Goal: Information Seeking & Learning: Check status

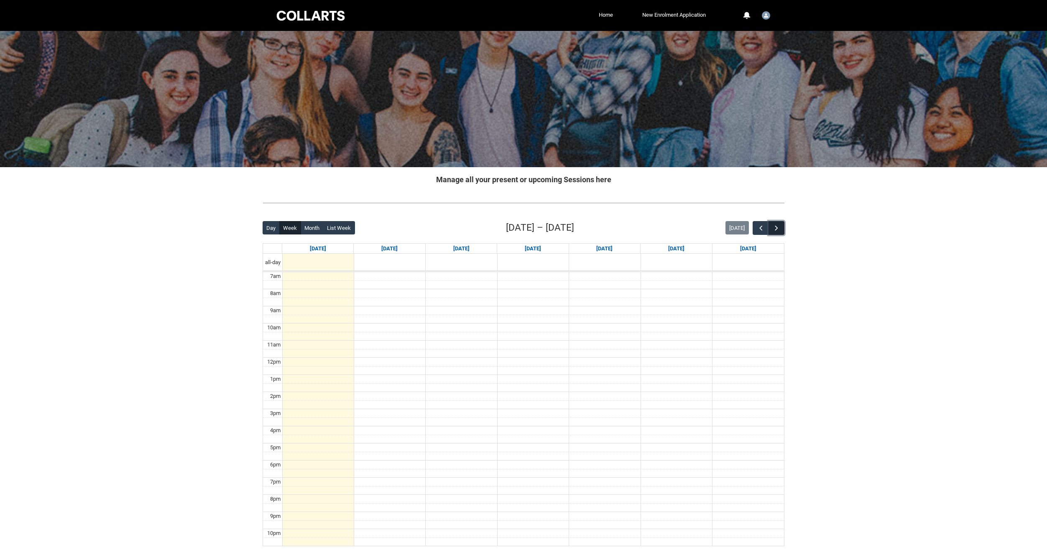
click at [781, 227] on button "button" at bounding box center [777, 228] width 16 height 14
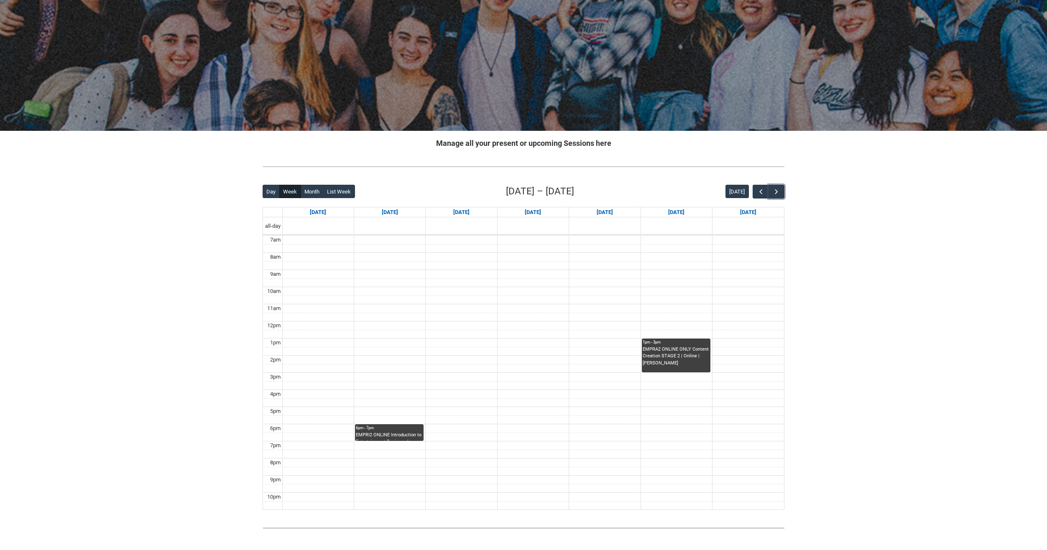
scroll to position [42, 0]
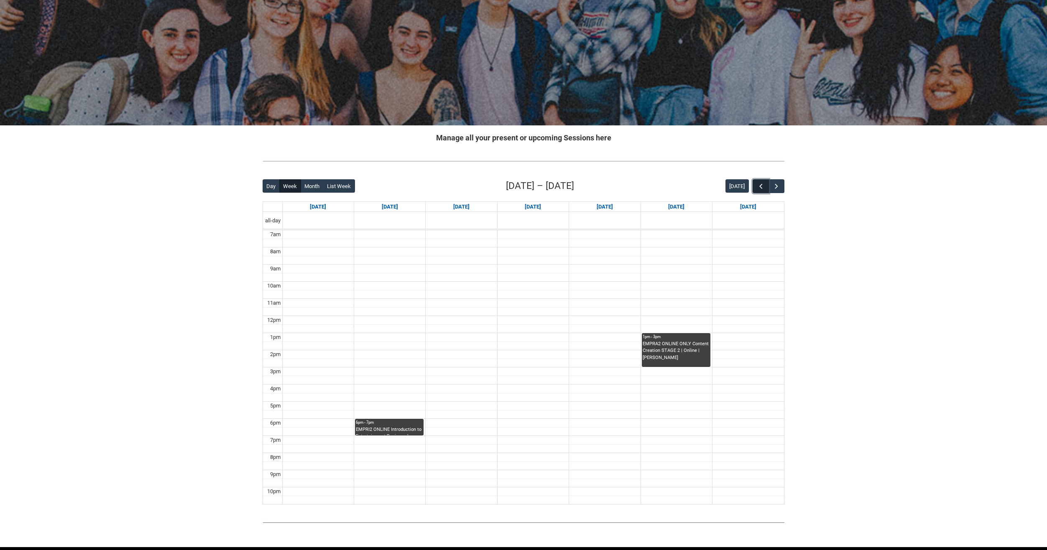
click at [762, 181] on button "button" at bounding box center [761, 186] width 16 height 14
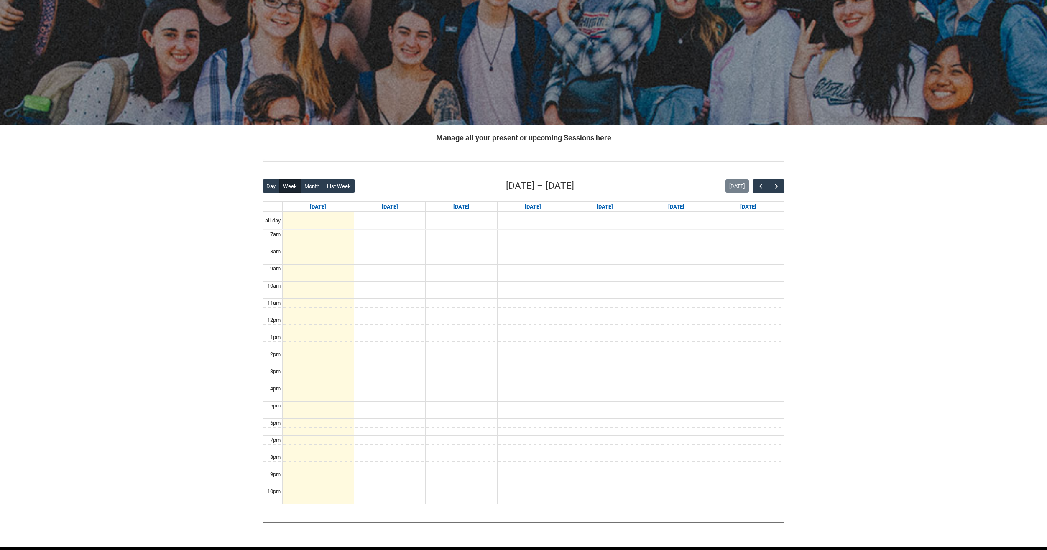
click at [844, 422] on div "Skip to Main Content Collarts Education Community Home New Enrolment Applicatio…" at bounding box center [523, 269] width 1047 height 623
click at [776, 188] on span "button" at bounding box center [776, 186] width 8 height 8
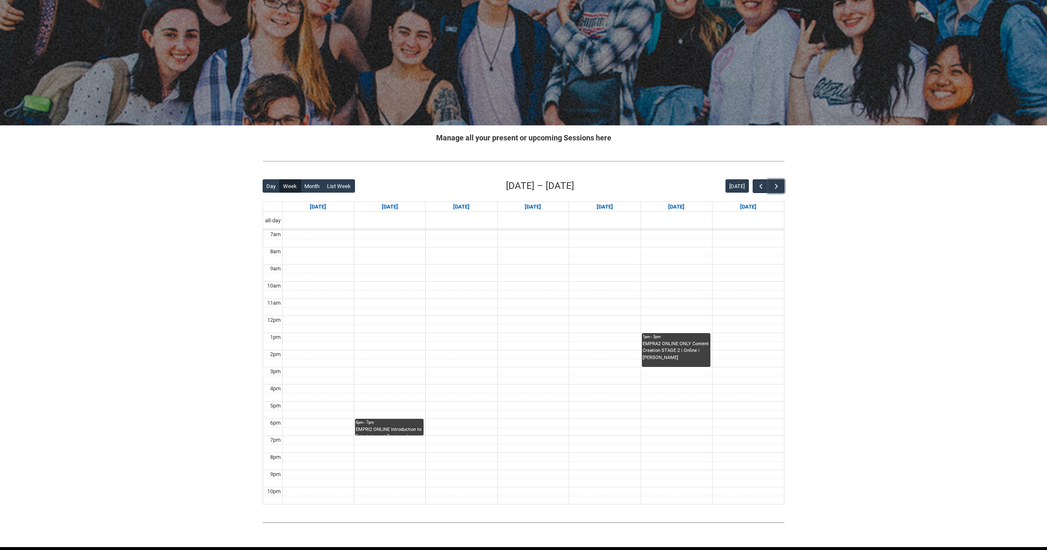
click at [383, 433] on div "EMPRI2 ONLINE Introduction to Entertainment Business Law STAGE 2 | Online | [PE…" at bounding box center [389, 431] width 67 height 9
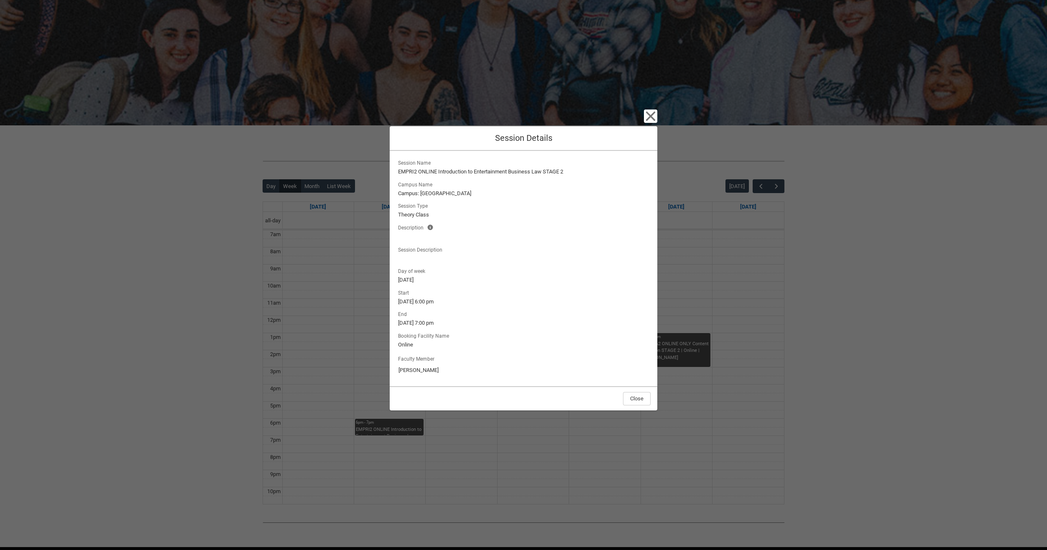
click at [639, 406] on div "Close" at bounding box center [524, 398] width 268 height 24
click at [641, 396] on button "Close" at bounding box center [637, 398] width 28 height 13
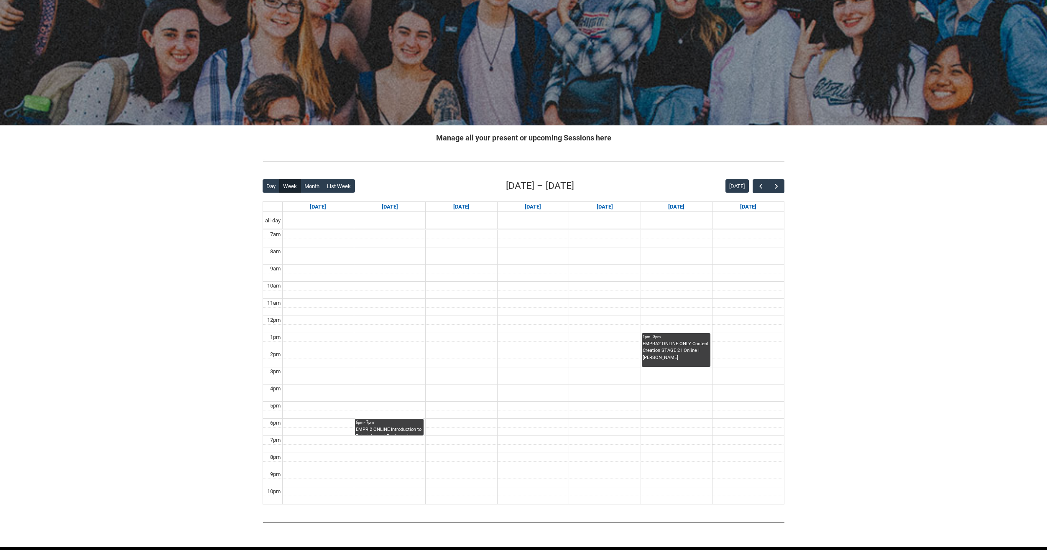
click at [696, 356] on div "EMPRA2 ONLINE ONLY Content Creation STAGE 2 | Online | [PERSON_NAME]" at bounding box center [676, 351] width 67 height 21
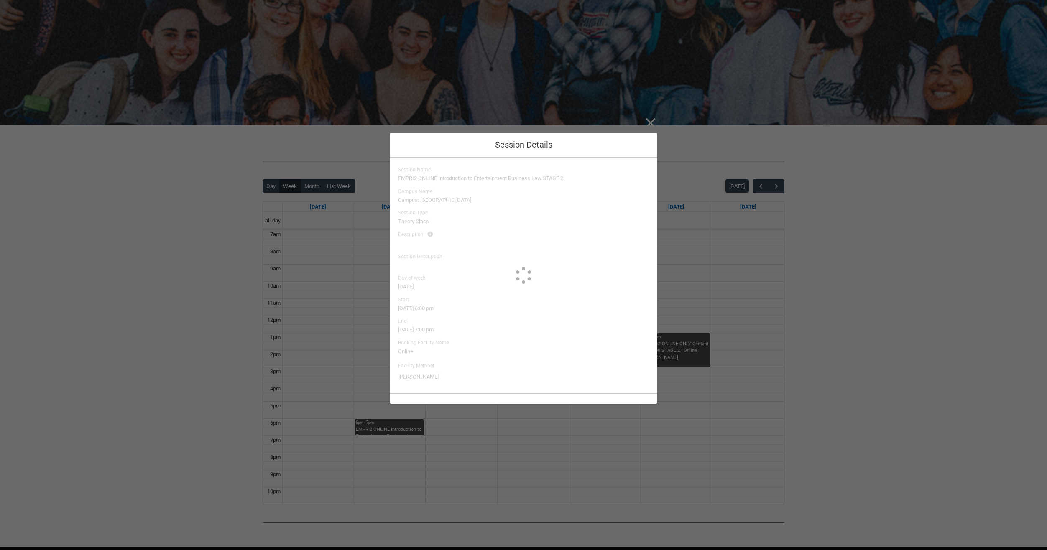
type input "[PERSON_NAME]"
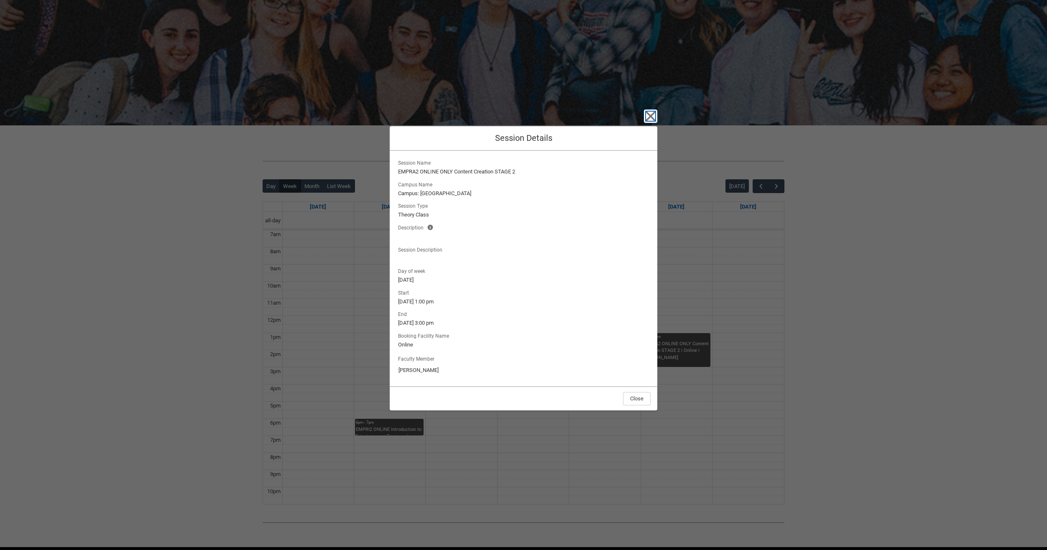
click at [651, 117] on icon "button" at bounding box center [651, 117] width 10 height 10
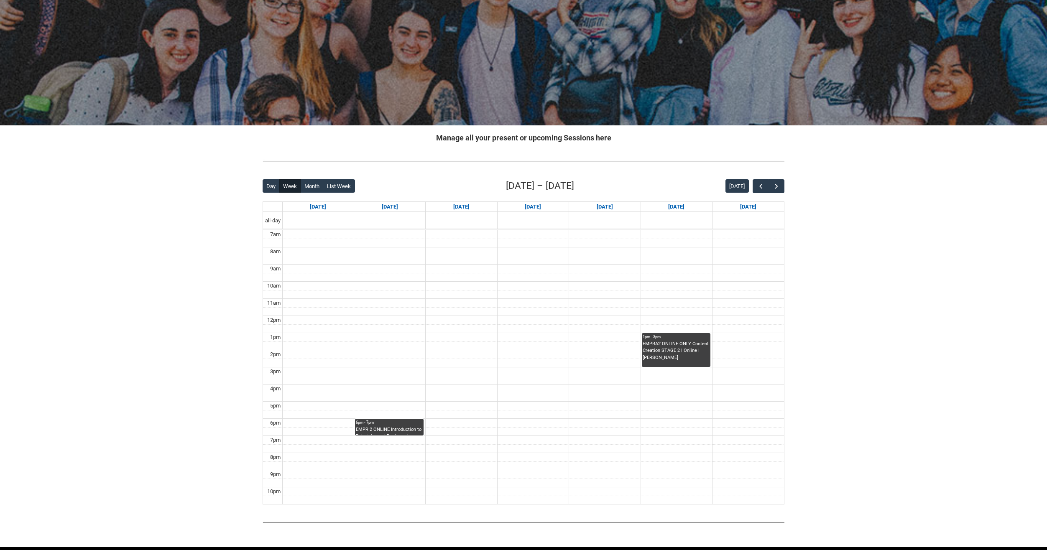
click at [861, 189] on div "Skip to Main Content Collarts Education Community Home New Enrolment Applicatio…" at bounding box center [523, 269] width 1047 height 623
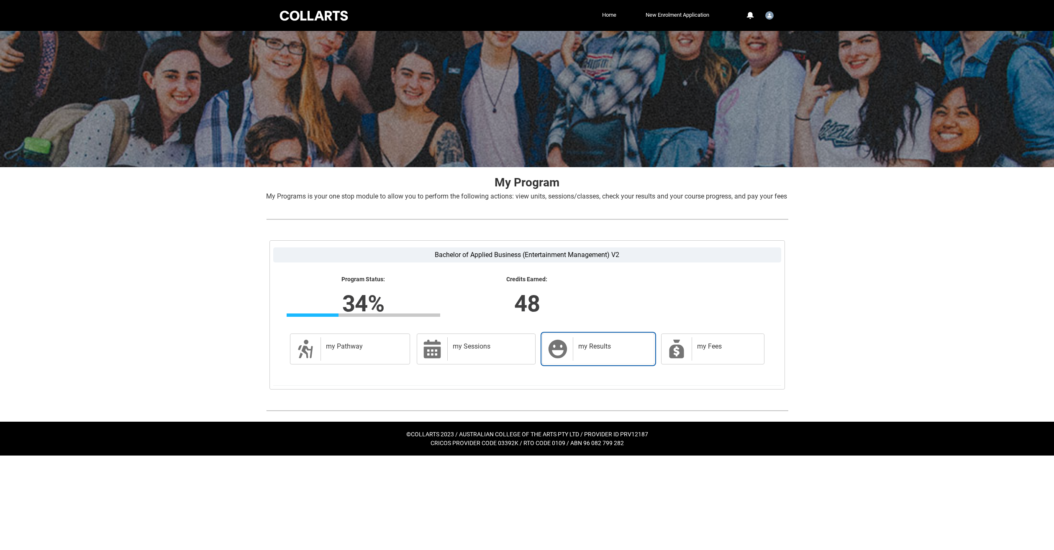
click at [588, 361] on div "my Results" at bounding box center [611, 349] width 77 height 23
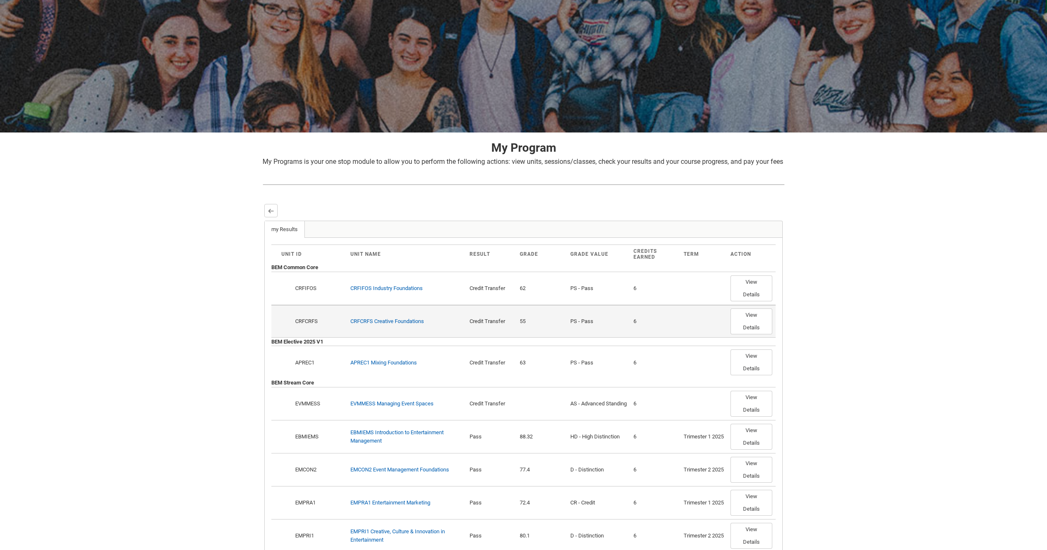
scroll to position [119, 0]
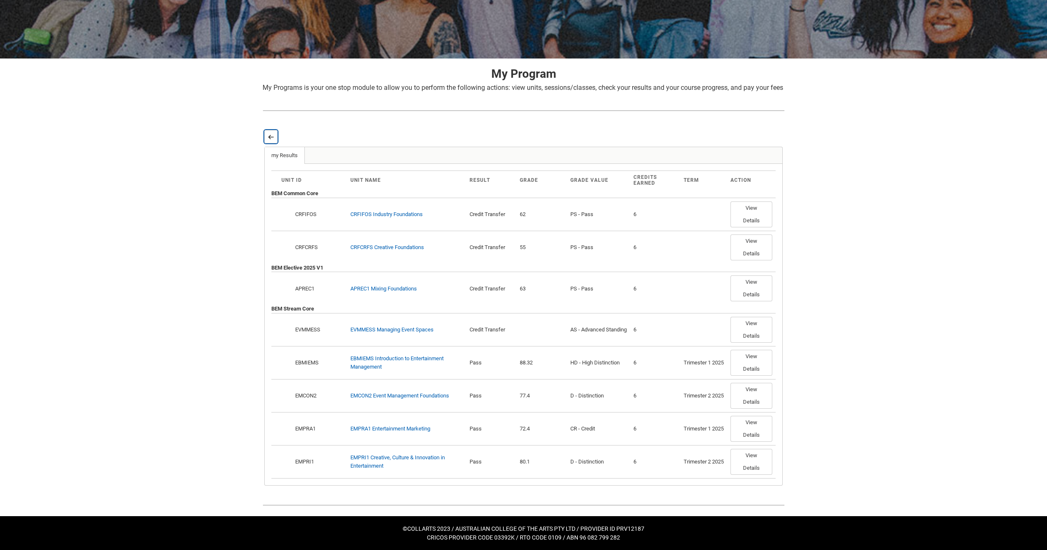
click at [270, 139] on lightning-primitive-icon "button" at bounding box center [271, 137] width 6 height 6
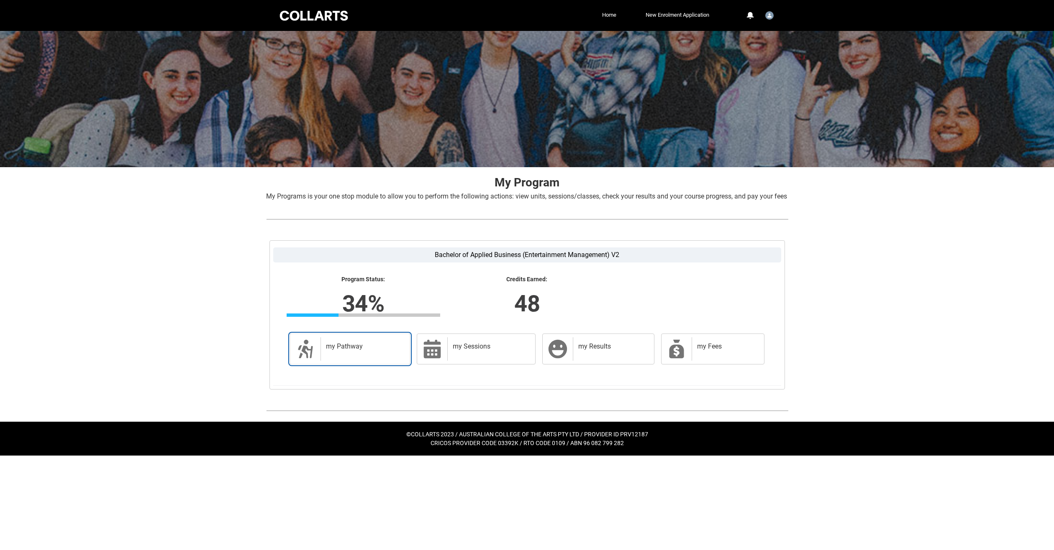
click at [379, 351] on h2 "my Pathway" at bounding box center [364, 347] width 76 height 8
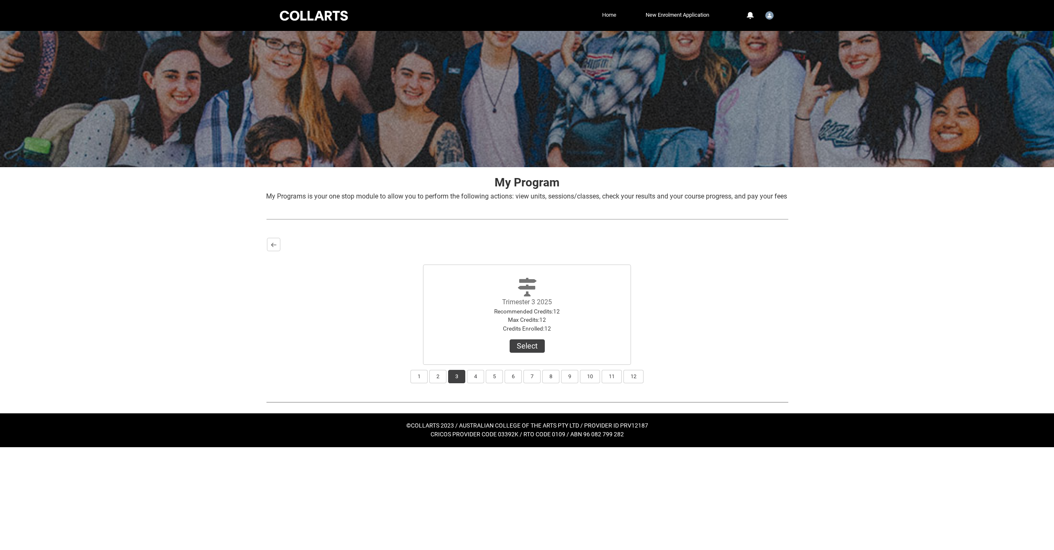
click at [606, 14] on link "Home" at bounding box center [609, 15] width 18 height 13
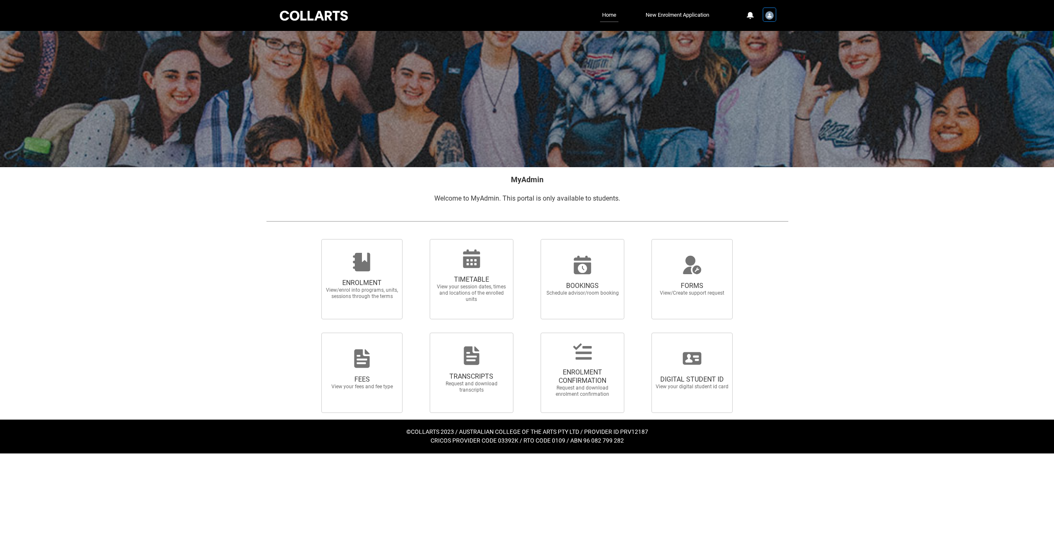
click at [772, 17] on img "User Profile Student.syounes.5880" at bounding box center [769, 15] width 8 height 8
click at [701, 16] on link "New Enrolment Application" at bounding box center [677, 15] width 68 height 13
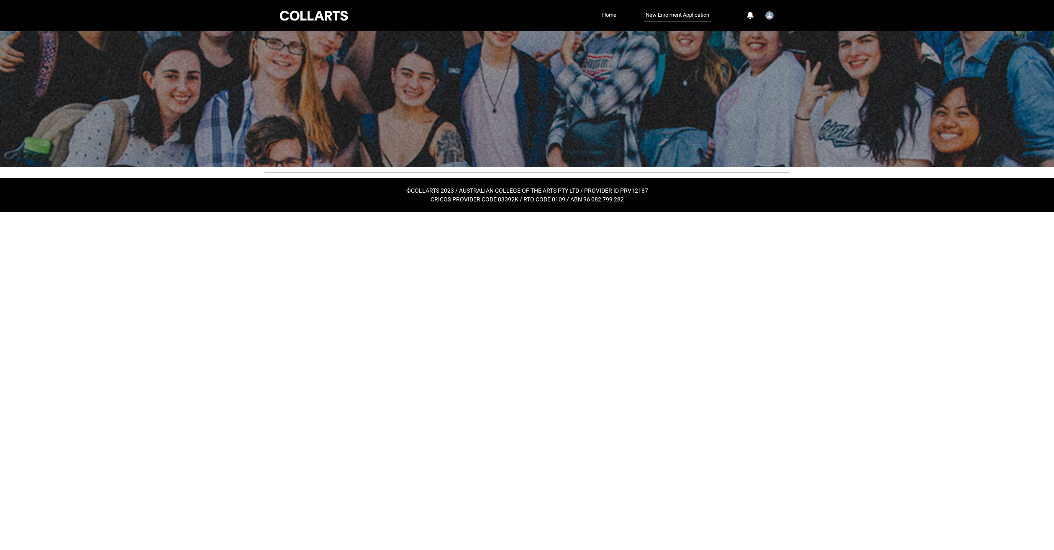
click at [596, 19] on ul "Home New Enrolment Application More" at bounding box center [538, 15] width 345 height 13
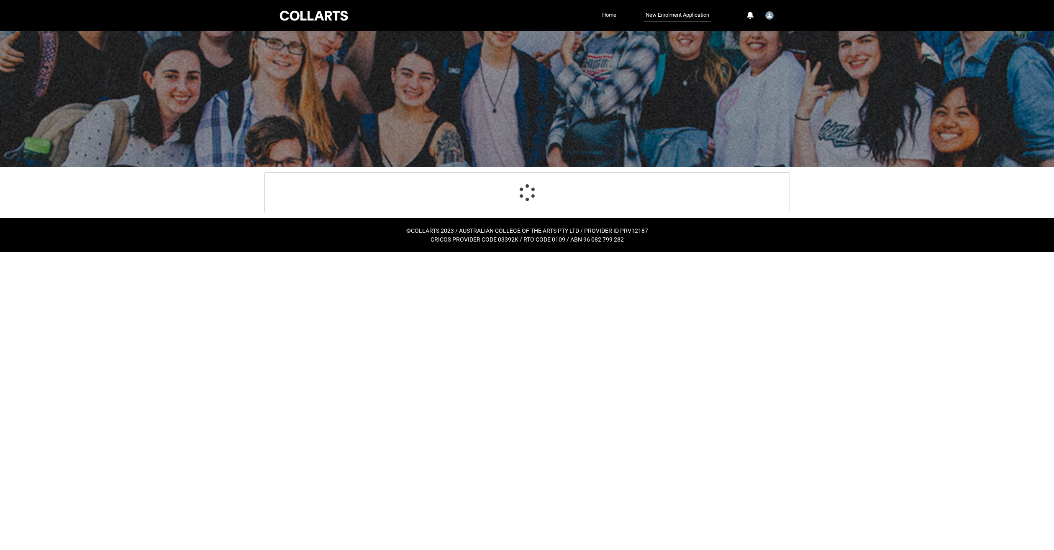
click at [604, 16] on link "Home" at bounding box center [609, 15] width 18 height 13
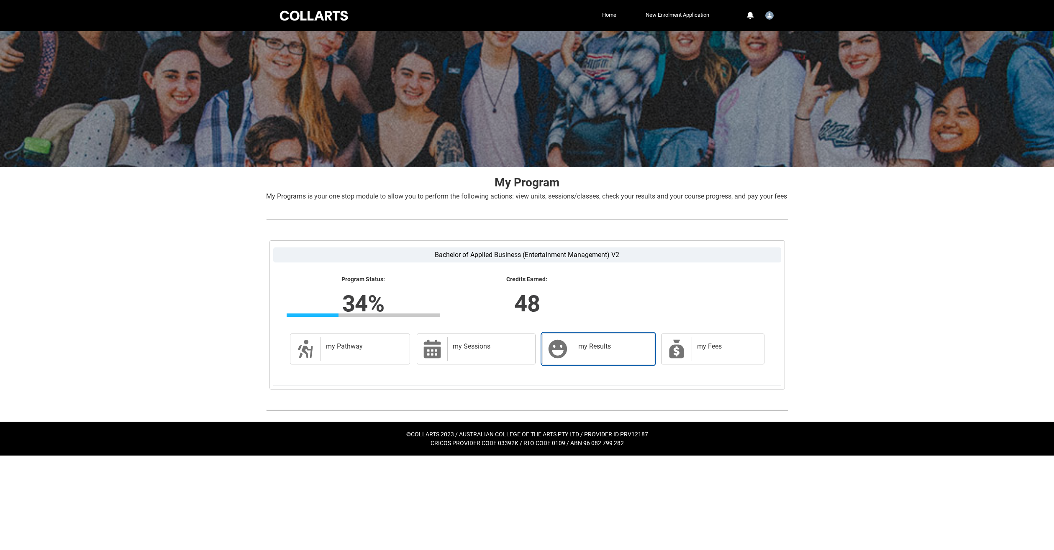
click at [578, 350] on div "my Results" at bounding box center [611, 349] width 77 height 23
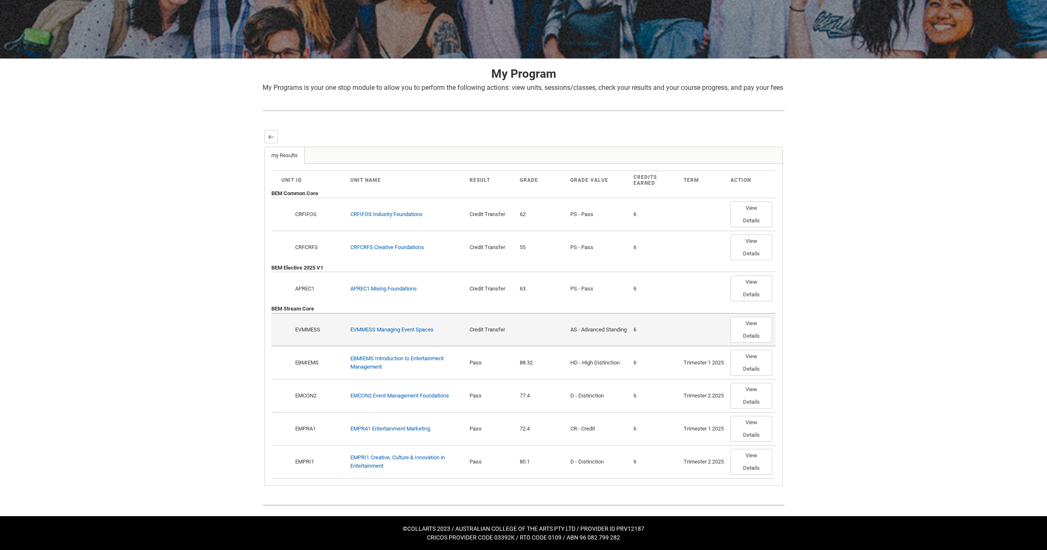
scroll to position [119, 0]
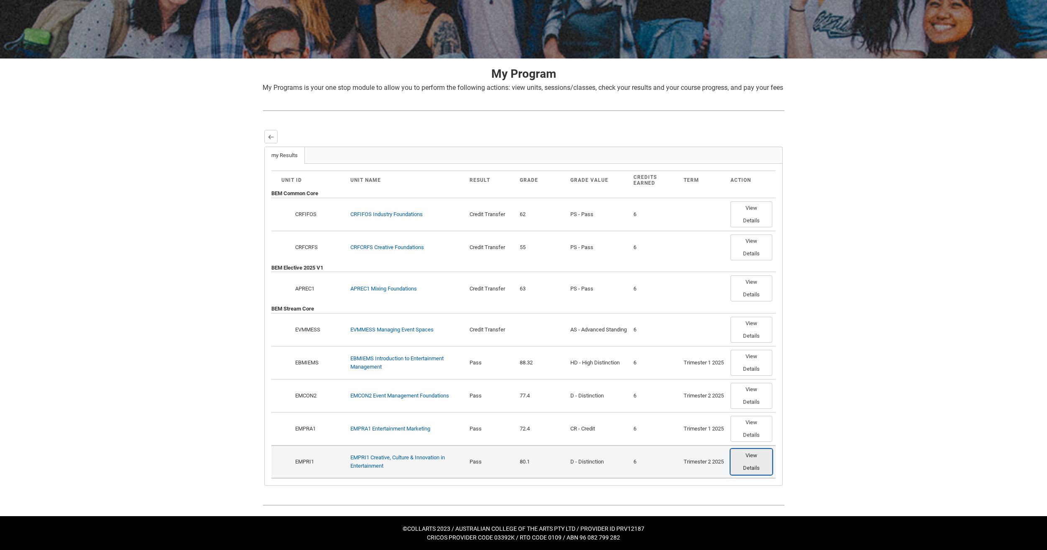
click at [748, 466] on button "View Details" at bounding box center [752, 462] width 42 height 26
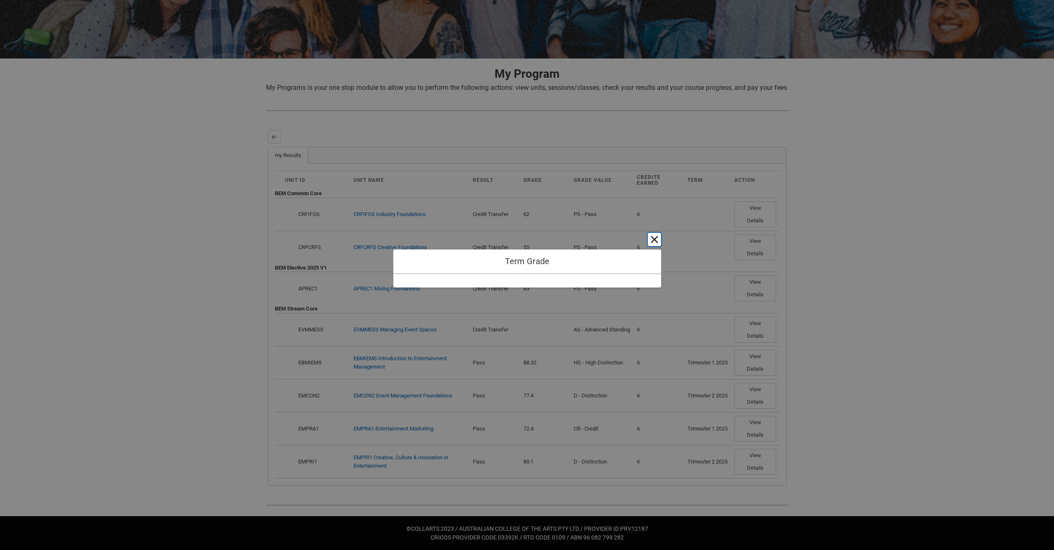
drag, startPoint x: 649, startPoint y: 242, endPoint x: 647, endPoint y: 246, distance: 4.7
click at [650, 242] on button "Cancel and close" at bounding box center [653, 239] width 13 height 13
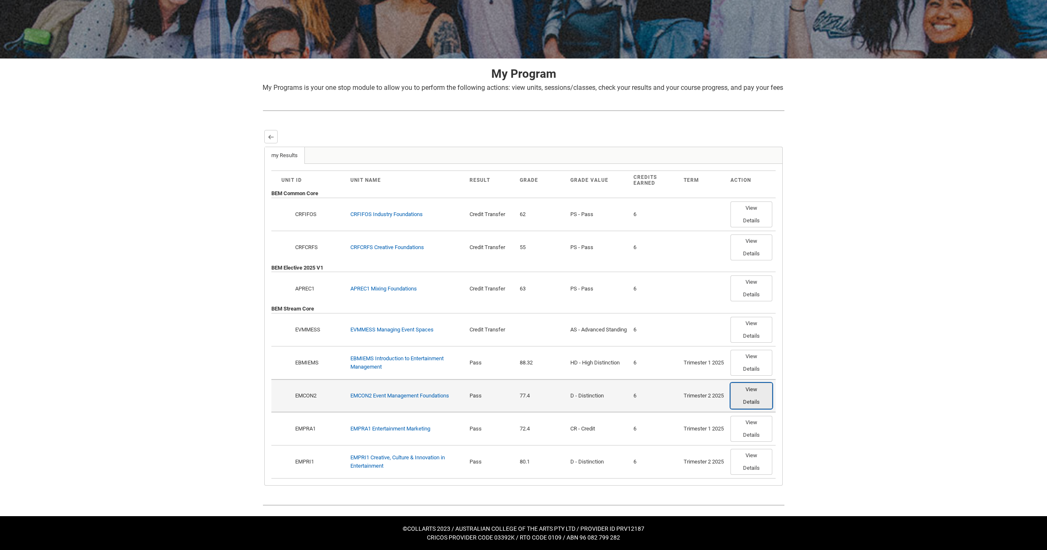
click at [762, 398] on button "View Details" at bounding box center [752, 396] width 42 height 26
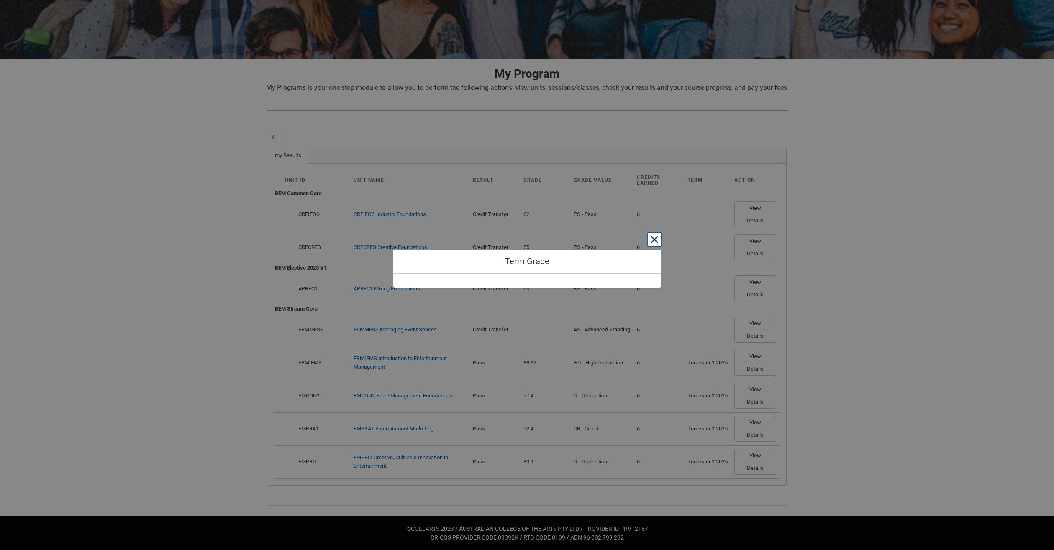
click at [658, 239] on button "Cancel and close" at bounding box center [653, 239] width 13 height 13
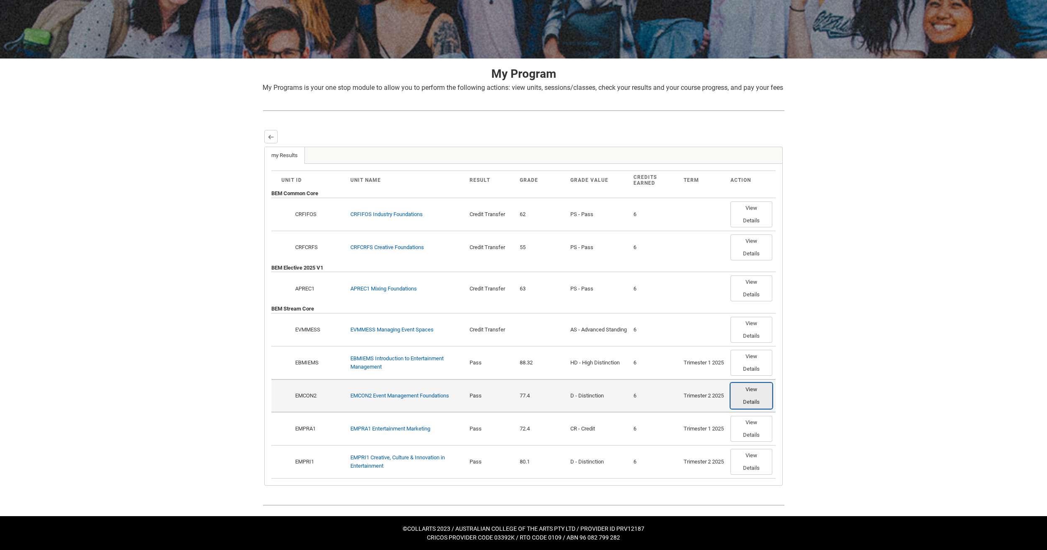
click at [750, 396] on button "View Details" at bounding box center [752, 396] width 42 height 26
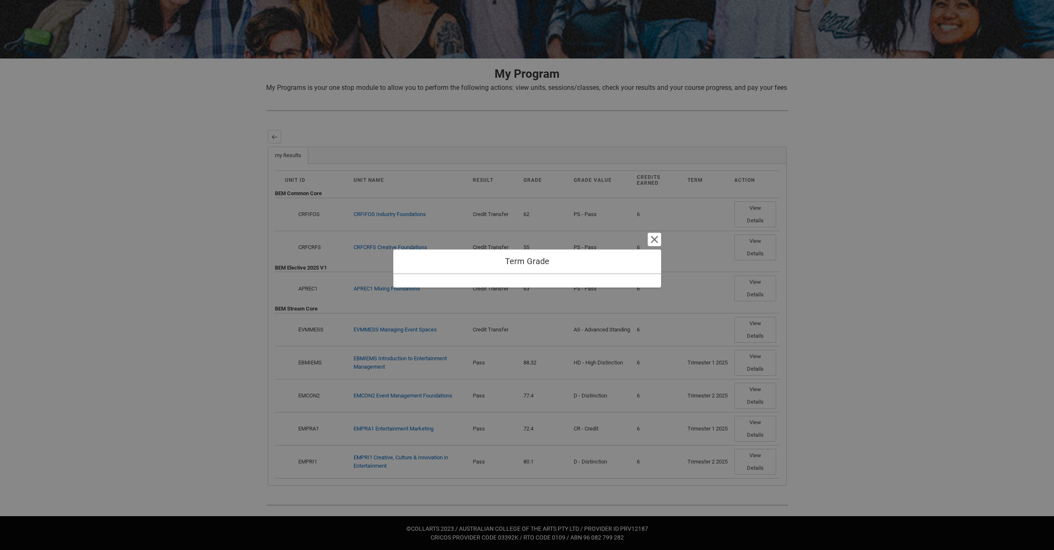
click at [652, 246] on div "Term Grade Cancel and close" at bounding box center [527, 275] width 268 height 550
click at [658, 237] on button "Cancel and close" at bounding box center [653, 239] width 13 height 13
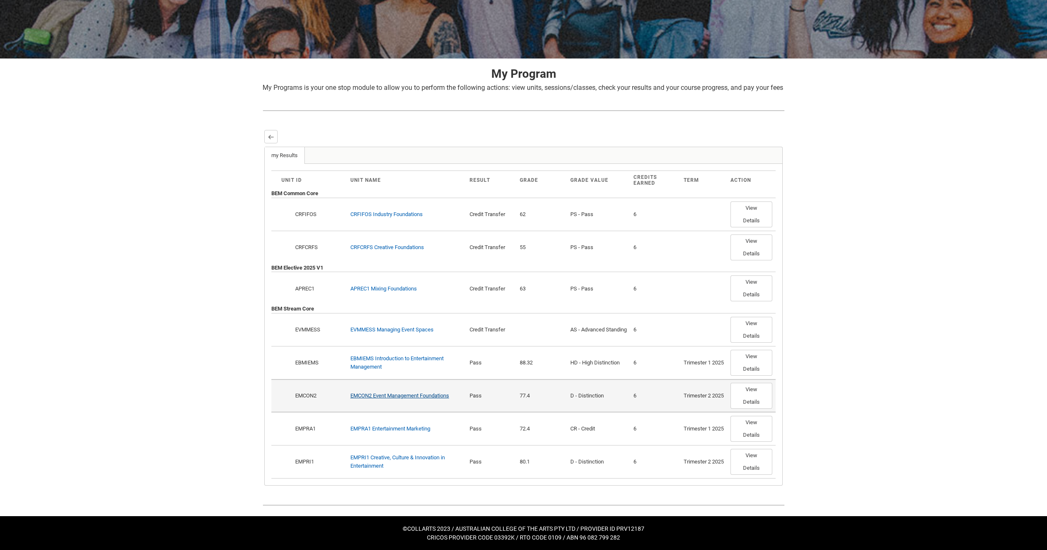
click at [422, 399] on link "EMCON2 Event Management Foundations" at bounding box center [399, 396] width 99 height 6
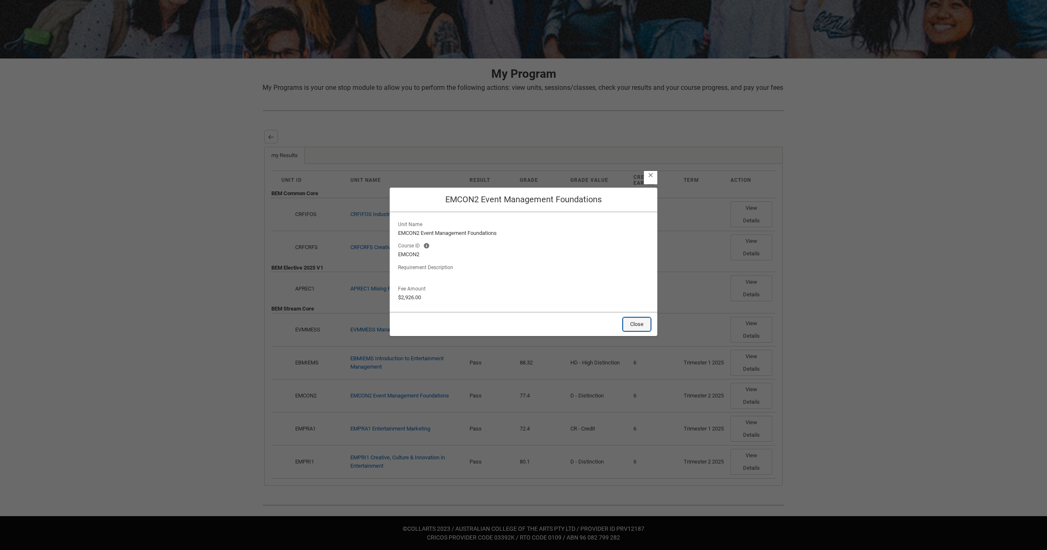
click at [644, 323] on button "Close" at bounding box center [637, 324] width 28 height 13
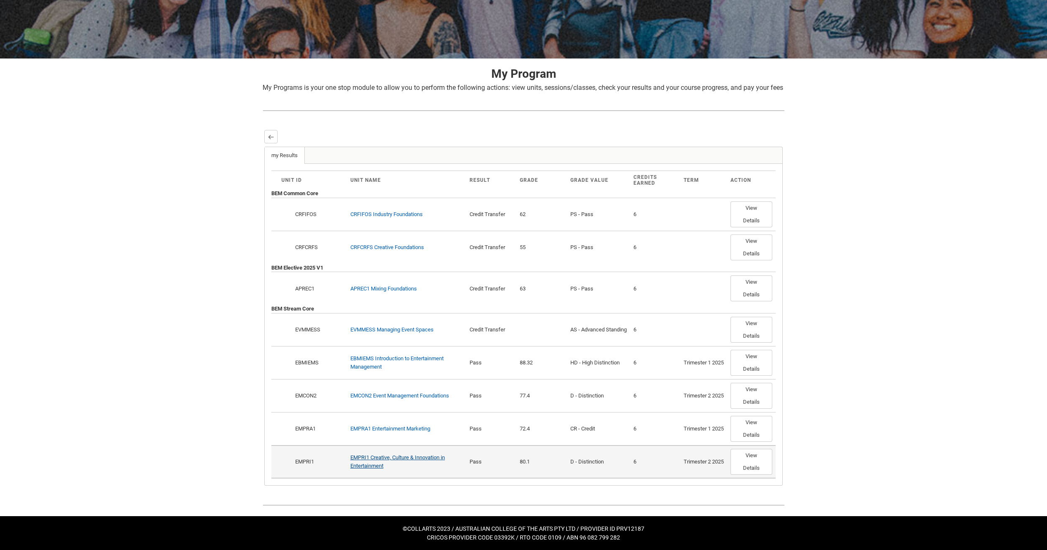
click at [437, 459] on link "EMPRI1 Creative, Culture & Innovation in Entertainment" at bounding box center [397, 462] width 95 height 15
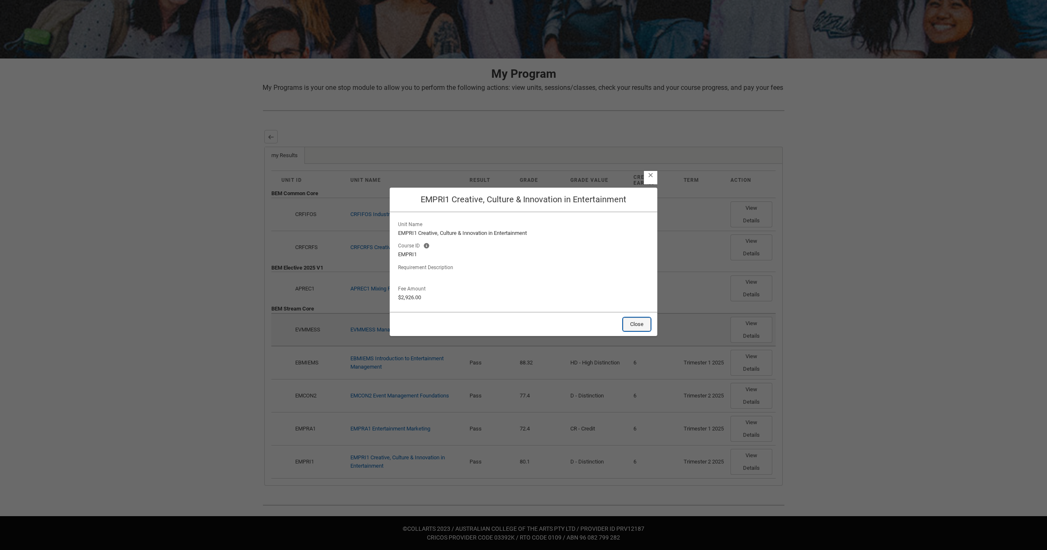
click at [642, 323] on button "Close" at bounding box center [637, 324] width 28 height 13
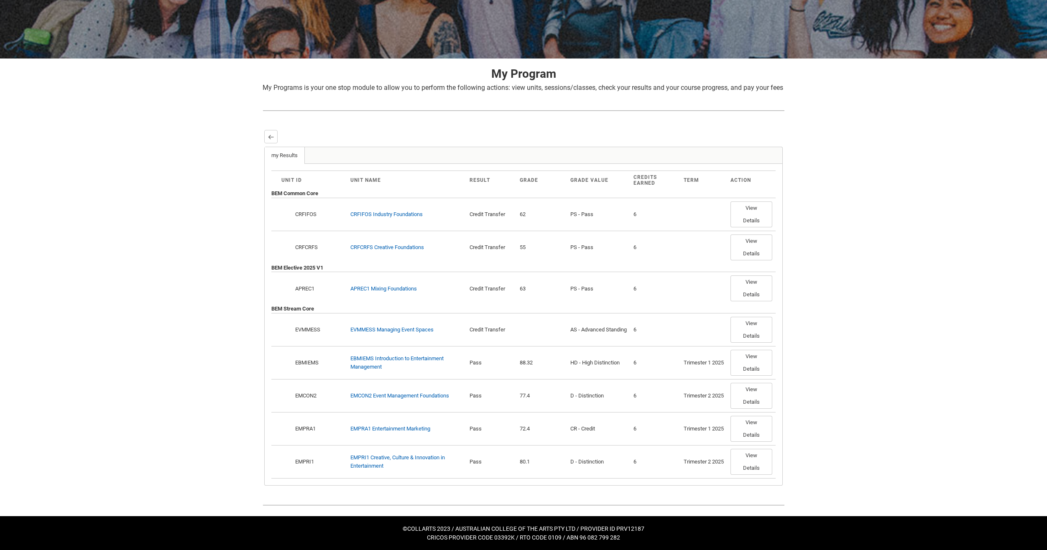
click at [281, 138] on div "Back" at bounding box center [523, 136] width 519 height 13
click at [269, 139] on lightning-primitive-icon "button" at bounding box center [271, 137] width 6 height 6
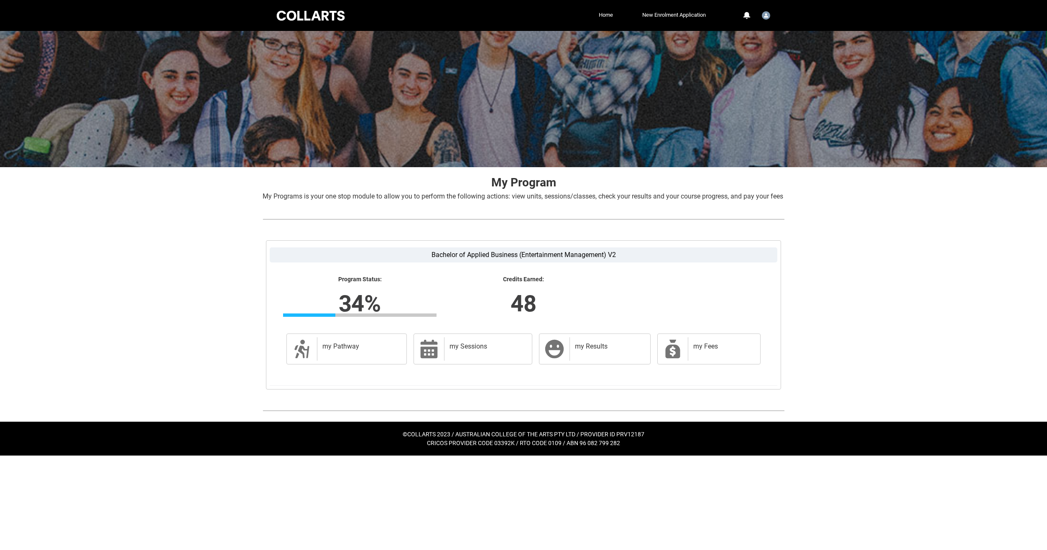
scroll to position [0, 0]
click at [589, 351] on h2 "my Results" at bounding box center [611, 347] width 67 height 8
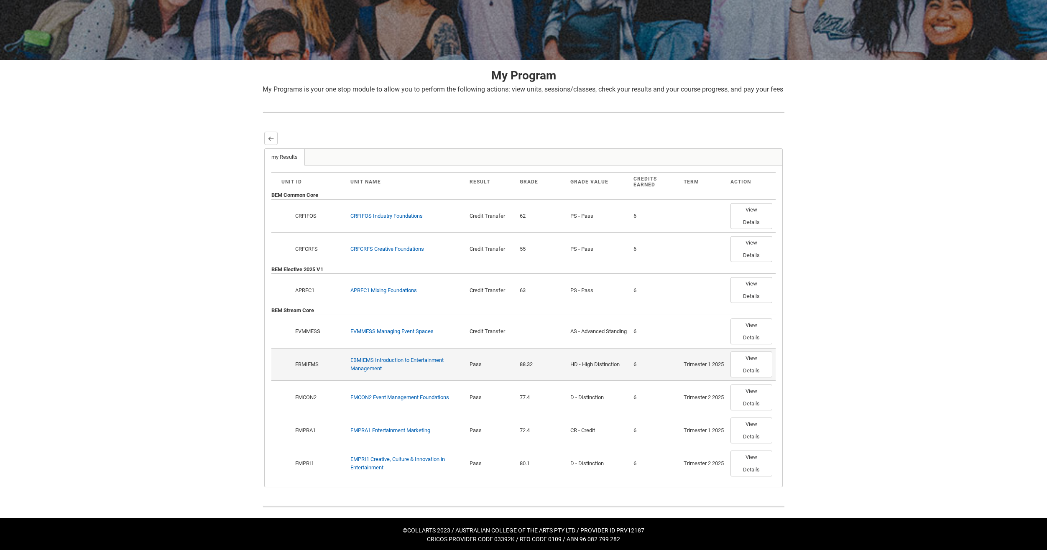
scroll to position [119, 0]
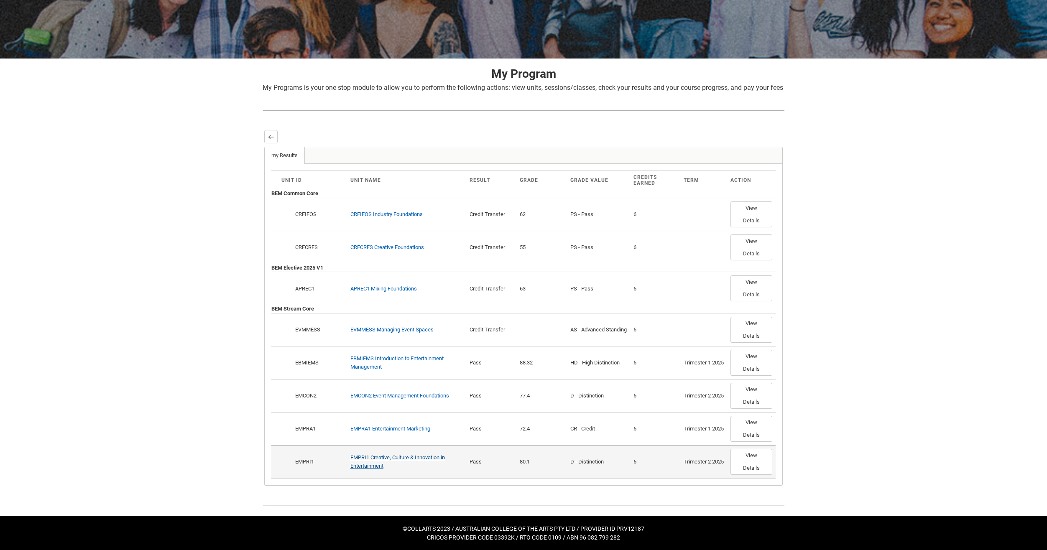
click at [404, 458] on link "EMPRI1 Creative, Culture & Innovation in Entertainment" at bounding box center [397, 462] width 95 height 15
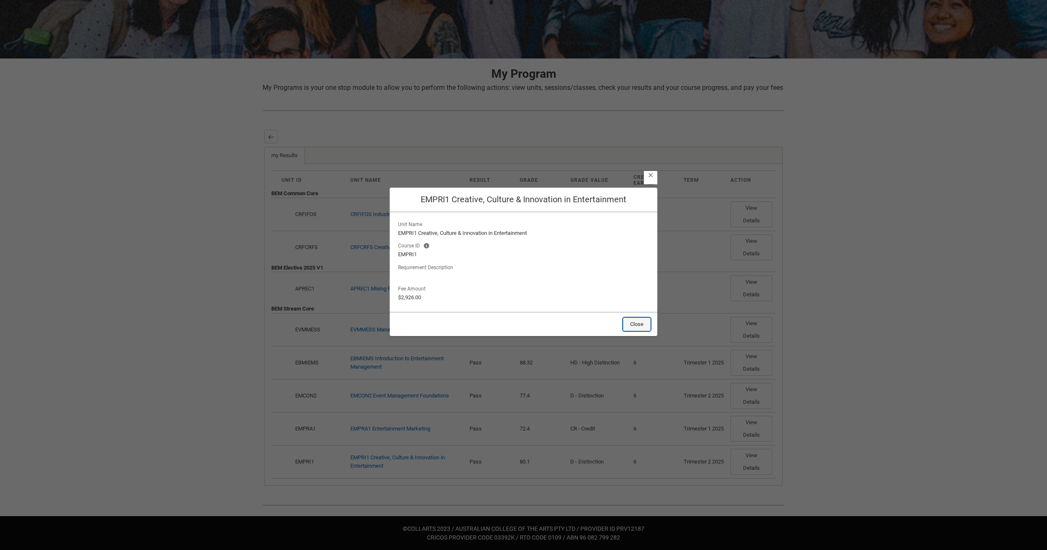
click at [635, 328] on button "Close" at bounding box center [637, 324] width 28 height 13
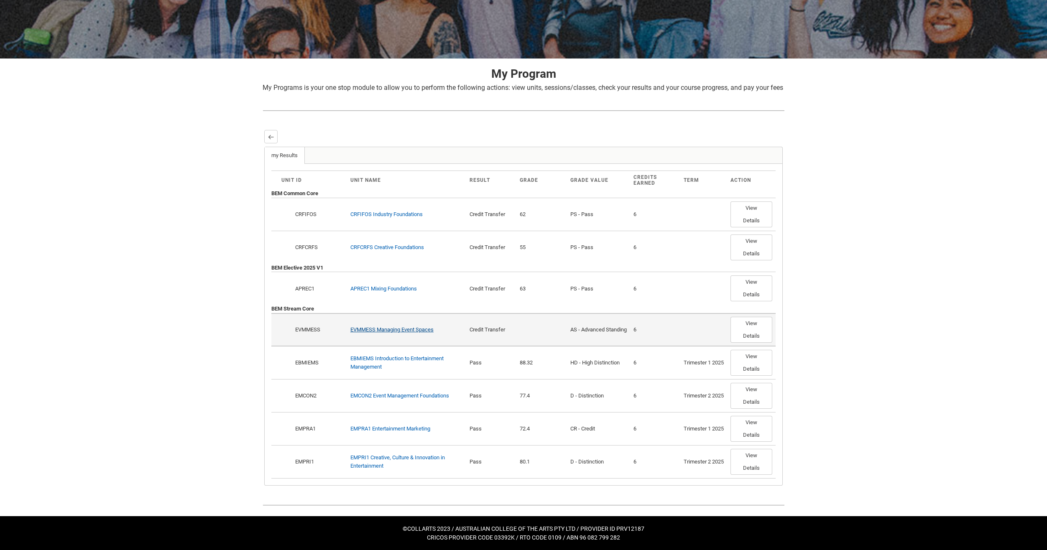
click at [427, 332] on link "EVMMESS Managing Event Spaces" at bounding box center [391, 330] width 83 height 6
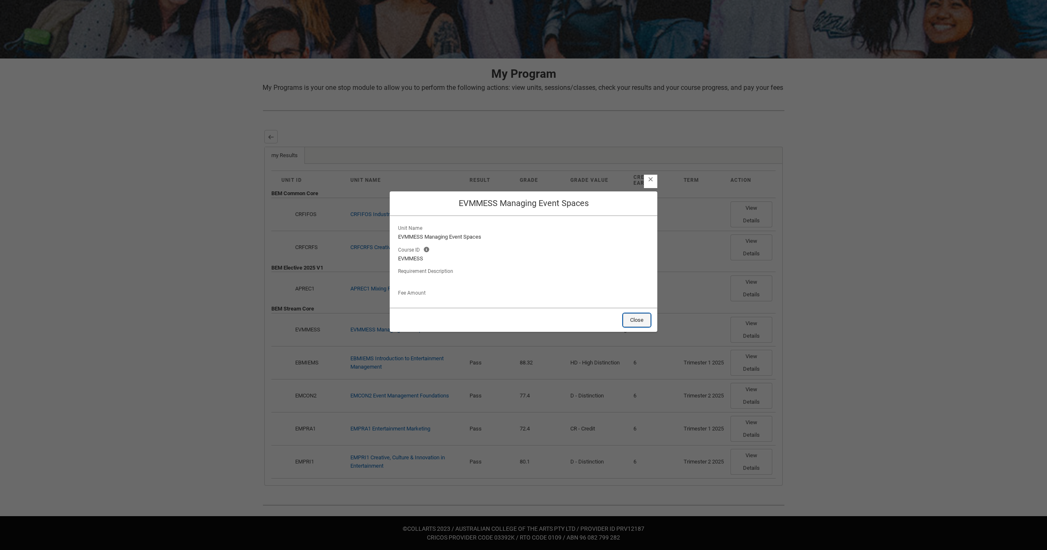
click at [645, 319] on button "Close" at bounding box center [637, 320] width 28 height 13
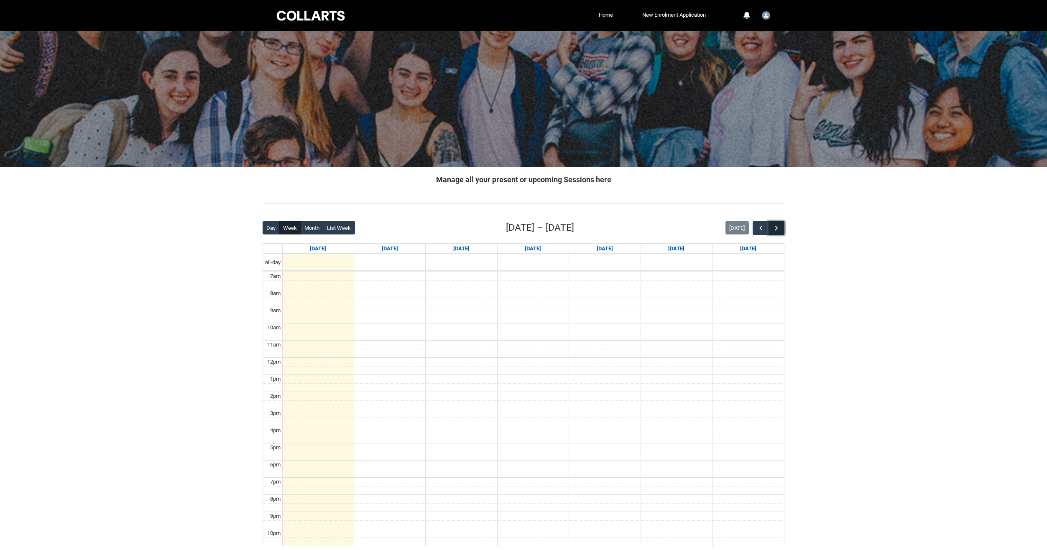
click at [783, 229] on button "button" at bounding box center [777, 228] width 16 height 14
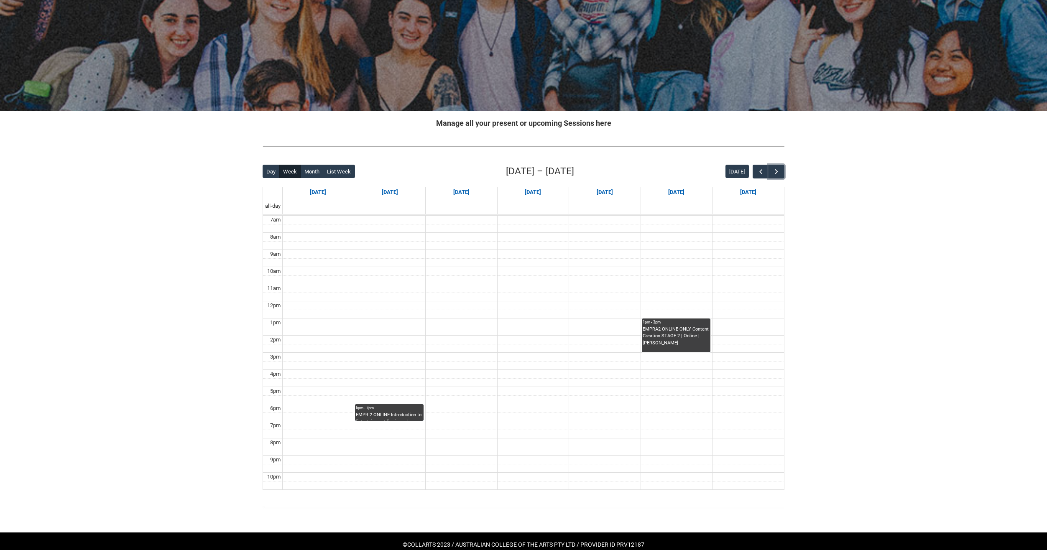
scroll to position [73, 0]
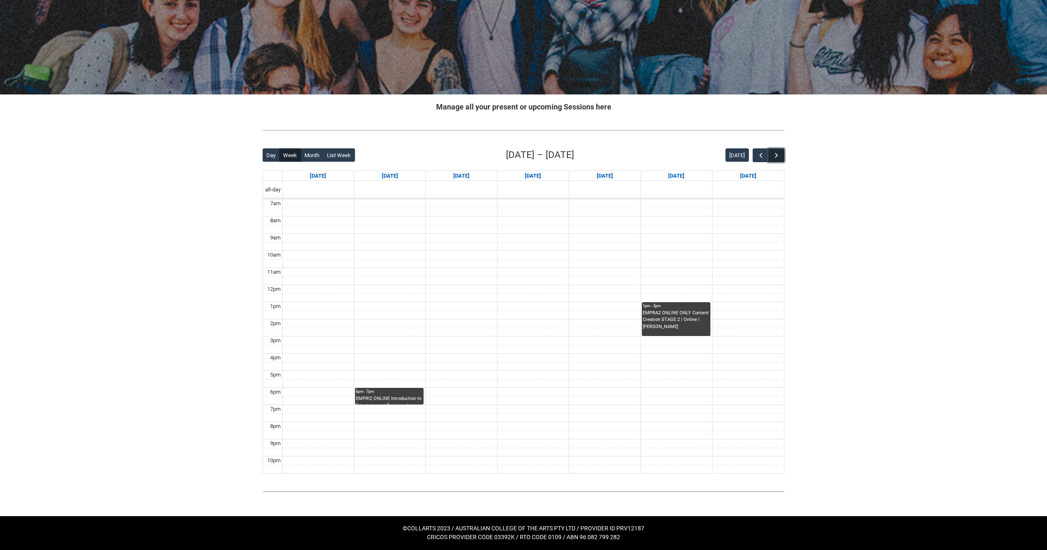
click at [779, 160] on button "button" at bounding box center [777, 155] width 16 height 14
click at [776, 156] on span "button" at bounding box center [776, 155] width 8 height 8
click at [758, 154] on span "button" at bounding box center [761, 155] width 8 height 8
click at [783, 156] on button "button" at bounding box center [777, 155] width 16 height 14
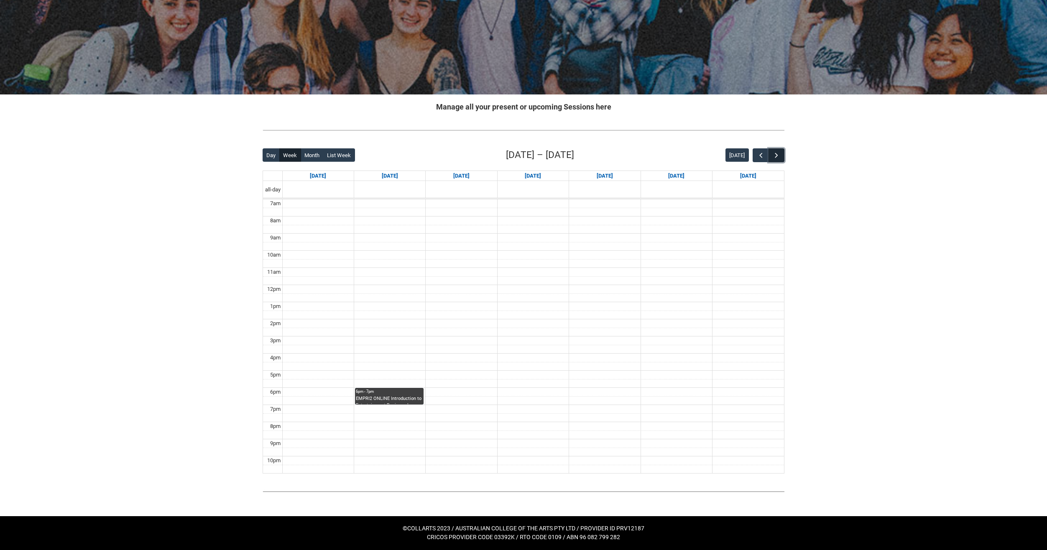
click at [783, 156] on button "button" at bounding box center [777, 155] width 16 height 14
click at [751, 159] on div "[DATE]" at bounding box center [755, 155] width 59 height 14
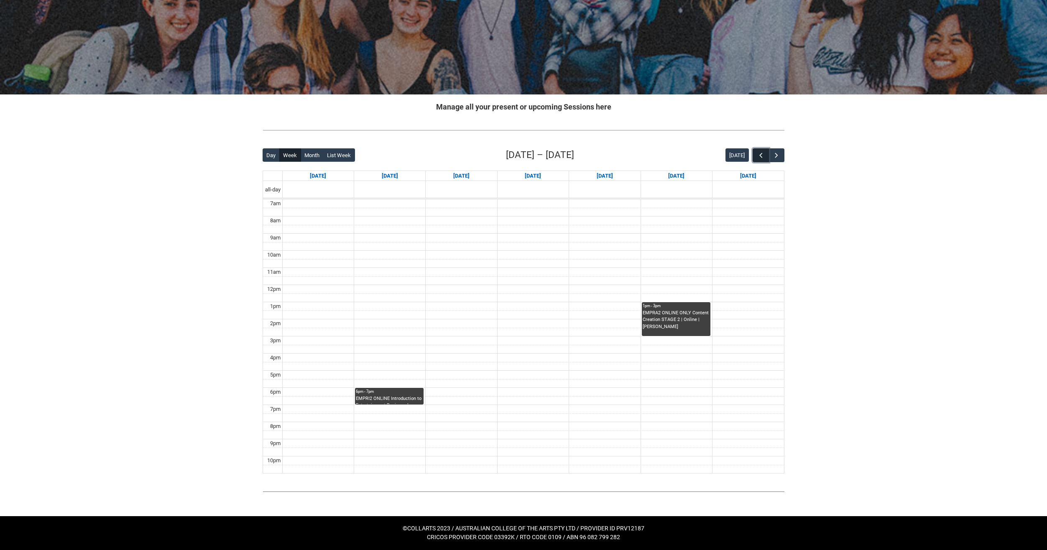
click at [759, 154] on span "button" at bounding box center [761, 155] width 8 height 8
click at [759, 155] on span "button" at bounding box center [761, 155] width 8 height 8
click at [758, 155] on span "button" at bounding box center [761, 155] width 8 height 8
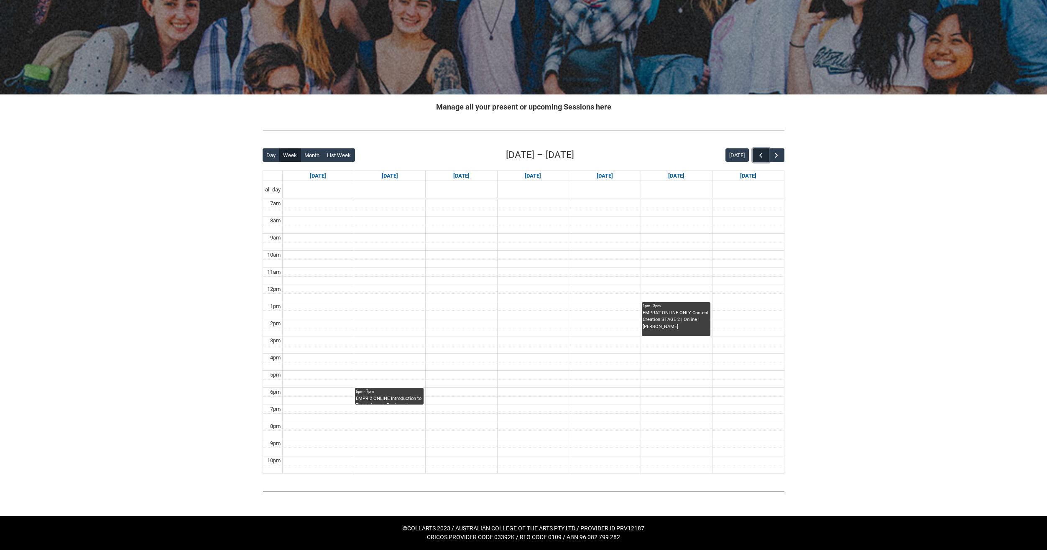
click at [758, 155] on span "button" at bounding box center [761, 155] width 8 height 8
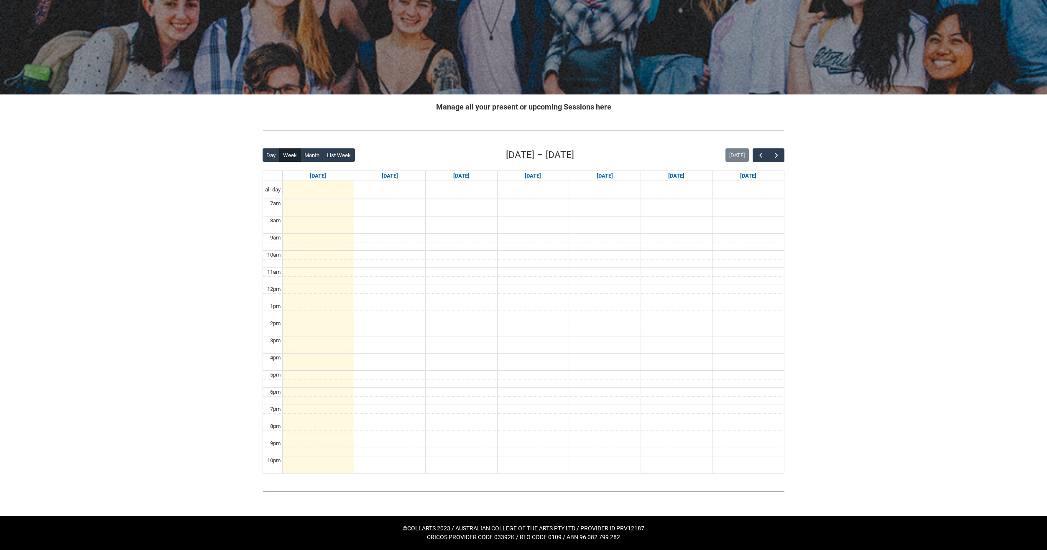
click at [787, 157] on div "Back Loading... This page should update in a few seconds... Day Week Month List…" at bounding box center [523, 310] width 535 height 339
click at [780, 161] on button "button" at bounding box center [777, 155] width 16 height 14
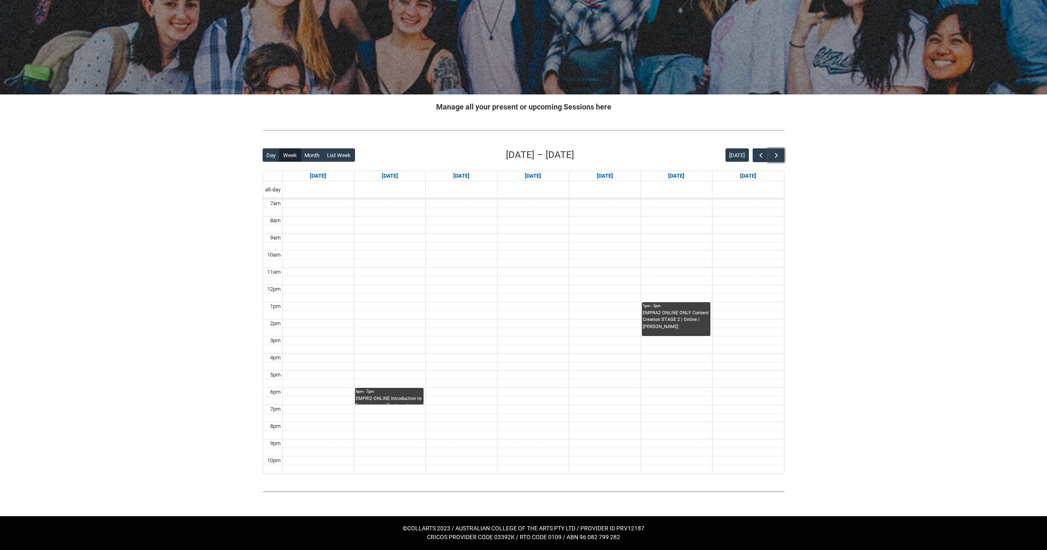
click at [389, 399] on div "EMPRI2 ONLINE Introduction to Entertainment Business Law STAGE 2 | Online | [PE…" at bounding box center [389, 400] width 67 height 9
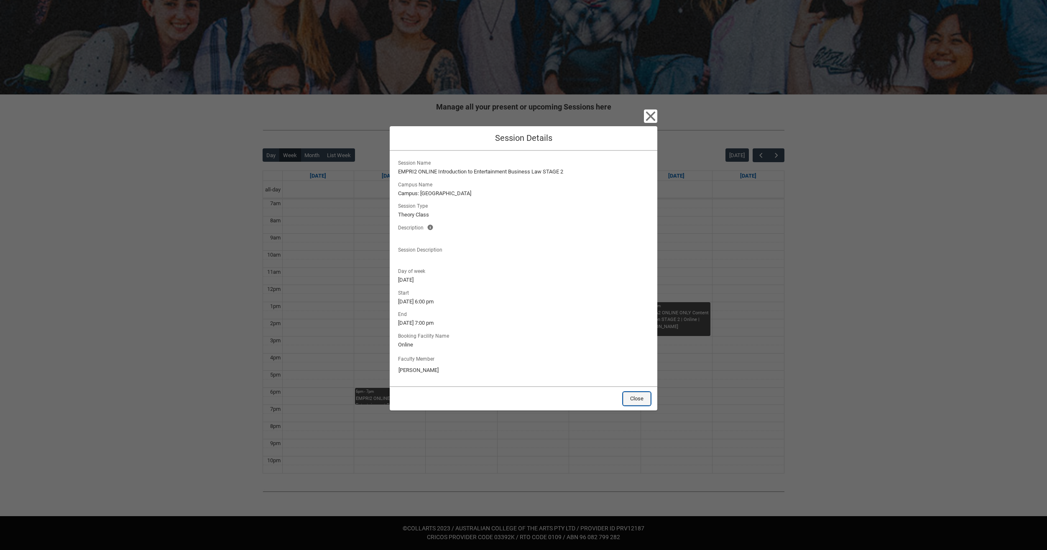
click at [644, 404] on button "Close" at bounding box center [637, 398] width 28 height 13
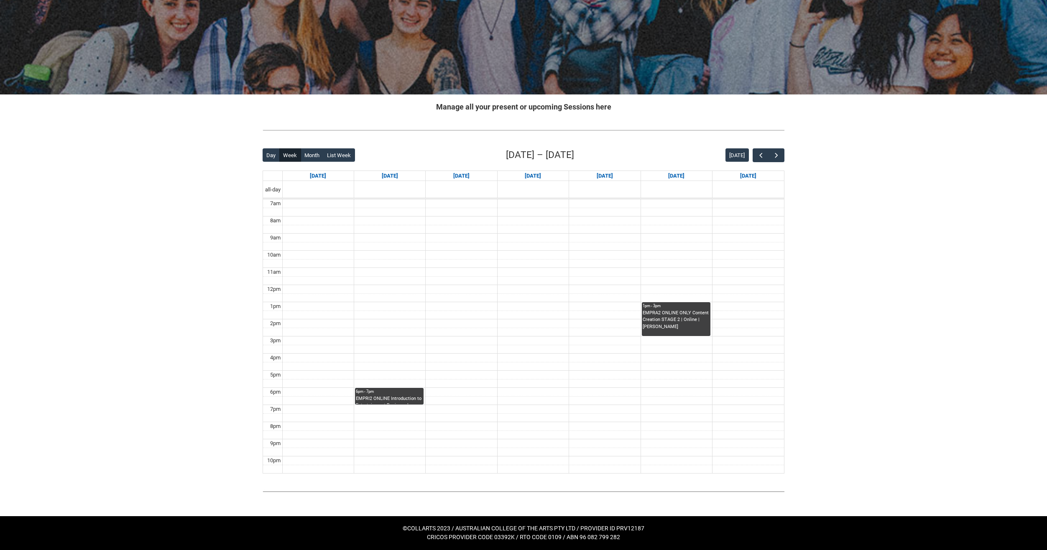
click at [678, 324] on div "Back Loading... This page should update in a few seconds... Day Week Month List…" at bounding box center [524, 311] width 522 height 326
click at [386, 399] on div "EMPRI2 ONLINE Introduction to Entertainment Business Law STAGE 2 | Online | [PE…" at bounding box center [389, 400] width 67 height 9
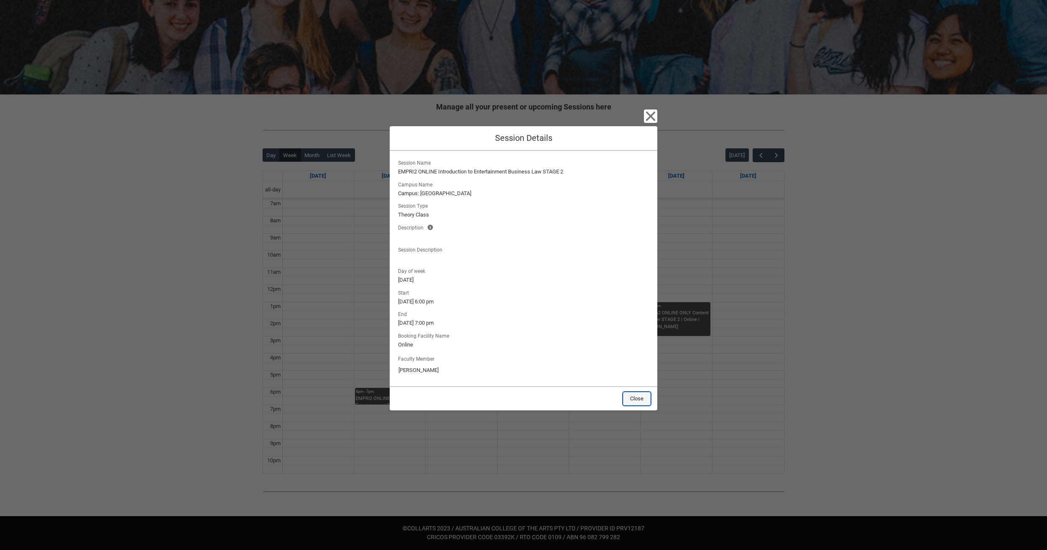
click at [645, 402] on button "Close" at bounding box center [637, 398] width 28 height 13
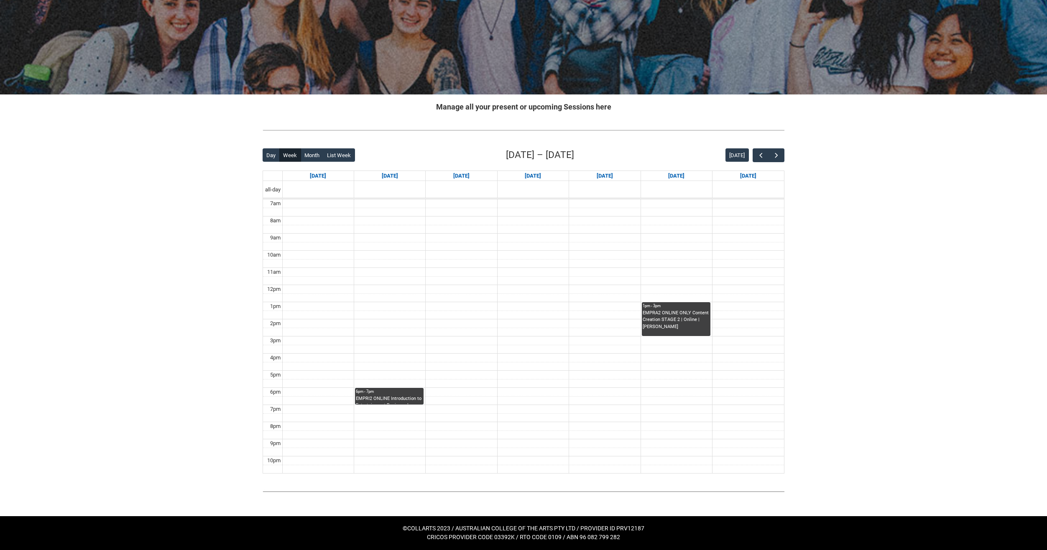
click at [668, 316] on div "EMPRA2 ONLINE ONLY Content Creation STAGE 2 | Online | [PERSON_NAME]" at bounding box center [676, 320] width 67 height 21
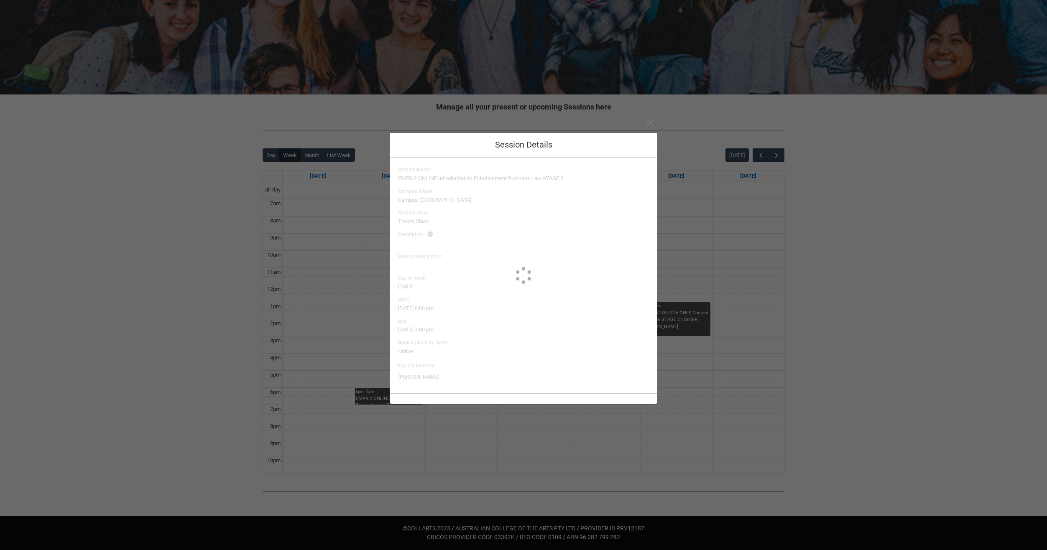
type input "[PERSON_NAME]"
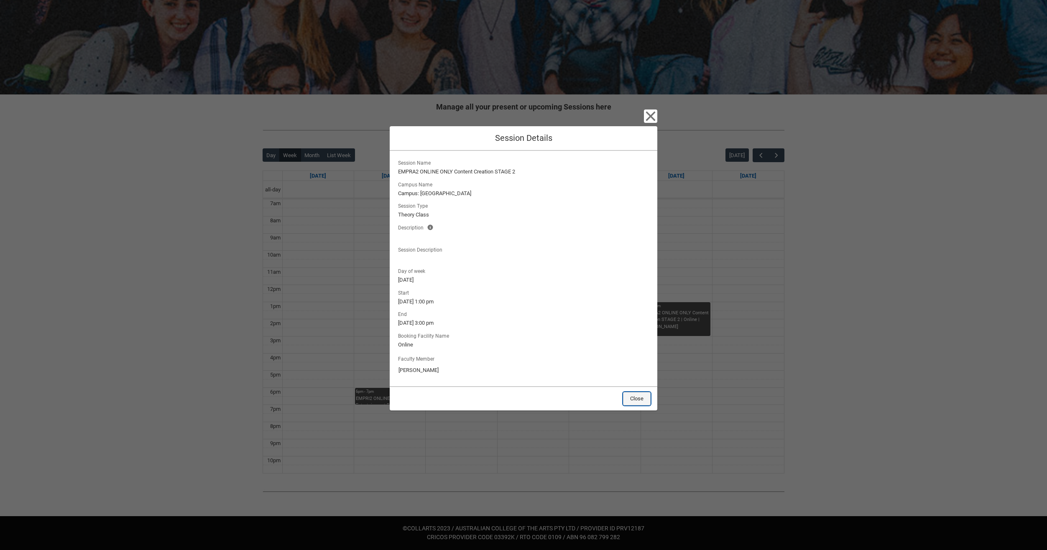
click at [643, 404] on button "Close" at bounding box center [637, 398] width 28 height 13
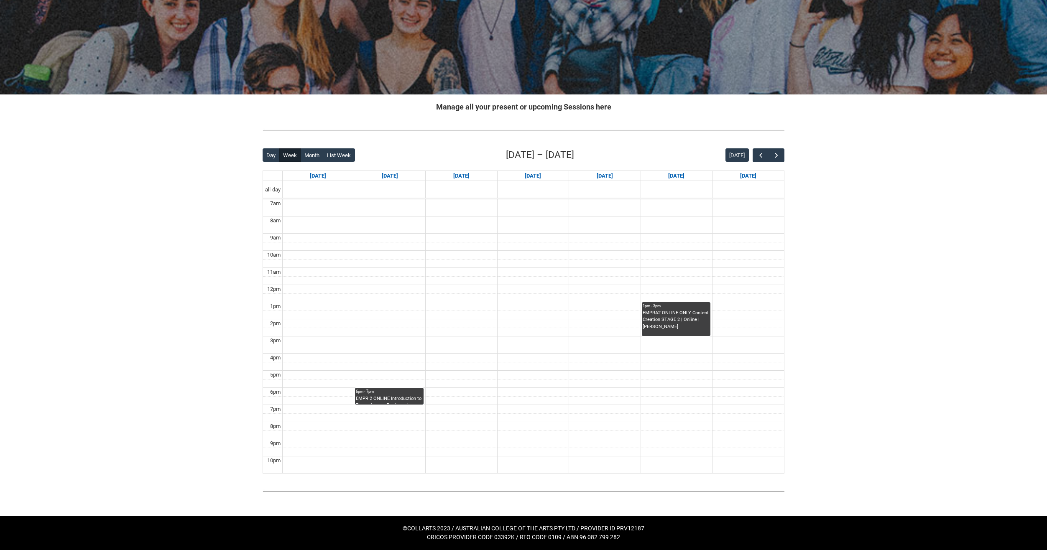
click at [645, 304] on div "1pm - 3pm" at bounding box center [676, 306] width 67 height 6
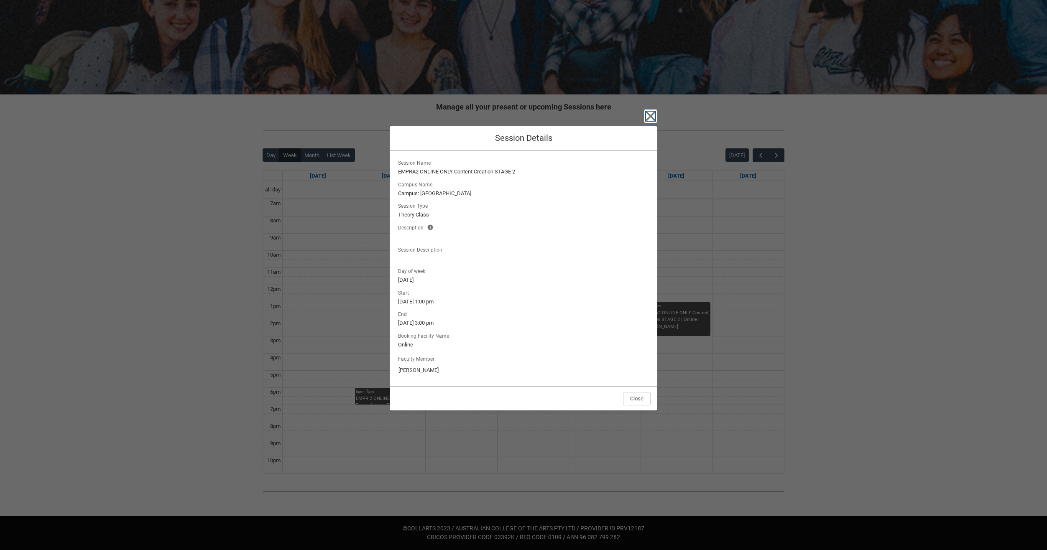
click at [652, 114] on icon "button" at bounding box center [651, 117] width 10 height 10
